Goal: Information Seeking & Learning: Learn about a topic

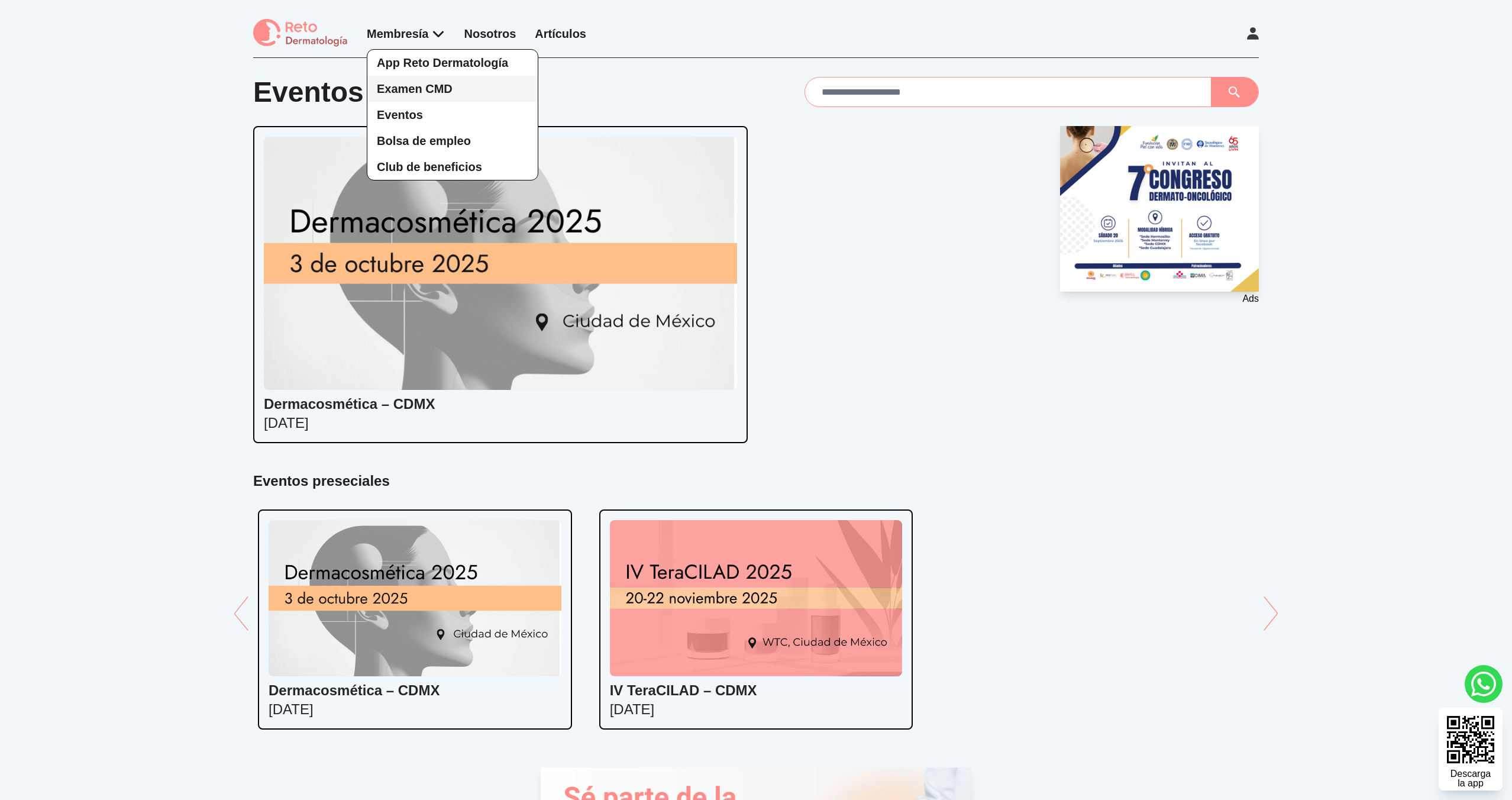
click at [450, 91] on span "Examen CMD" at bounding box center [415, 88] width 76 height 13
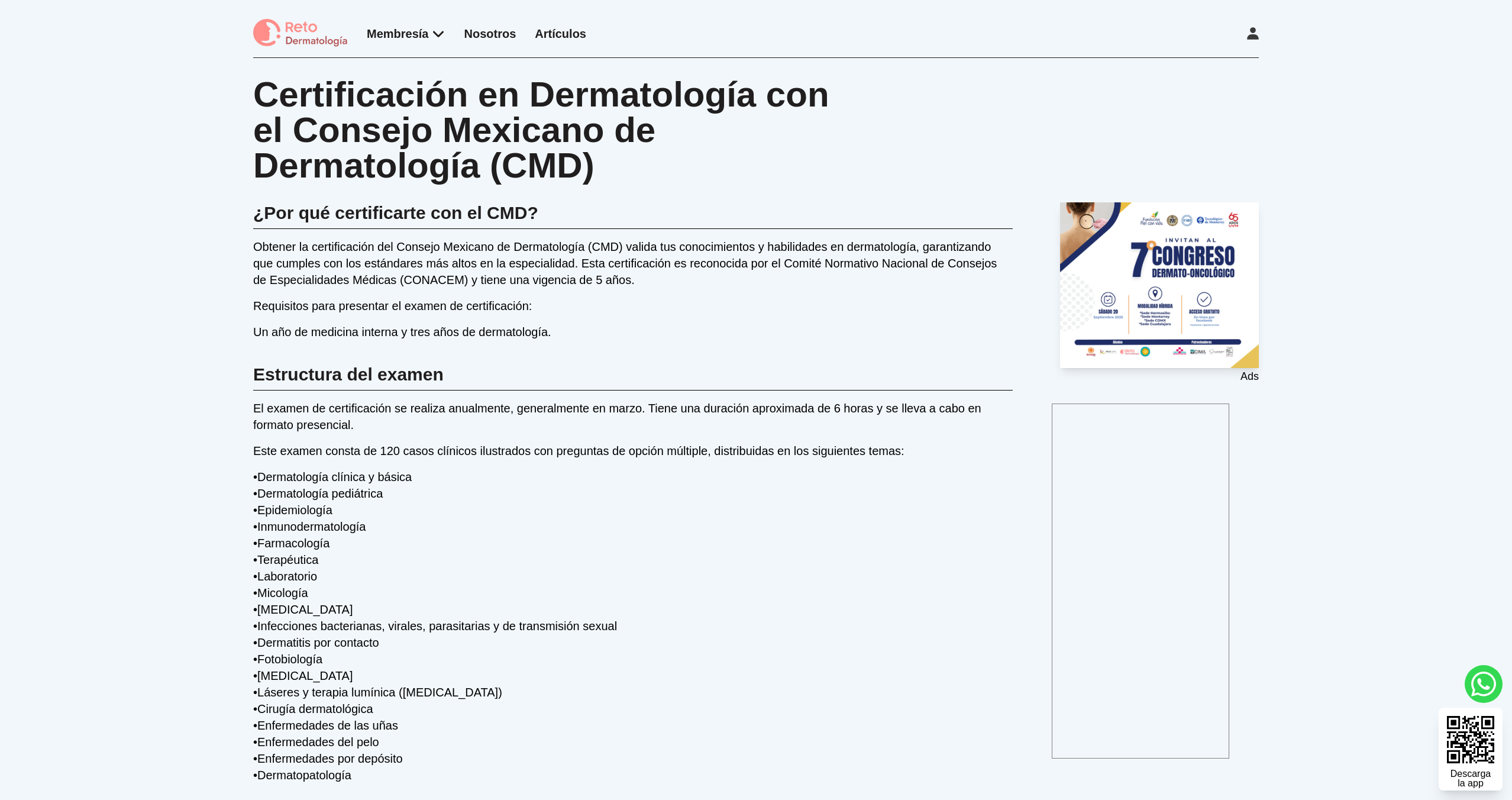
drag, startPoint x: 1385, startPoint y: 185, endPoint x: 1388, endPoint y: 190, distance: 5.8
click at [1385, 185] on div "Certificación en Dermatología con el Consejo Mexicano de Dermatología (CMD) ¿Po…" at bounding box center [756, 672] width 1512 height 1228
